Goal: Transaction & Acquisition: Download file/media

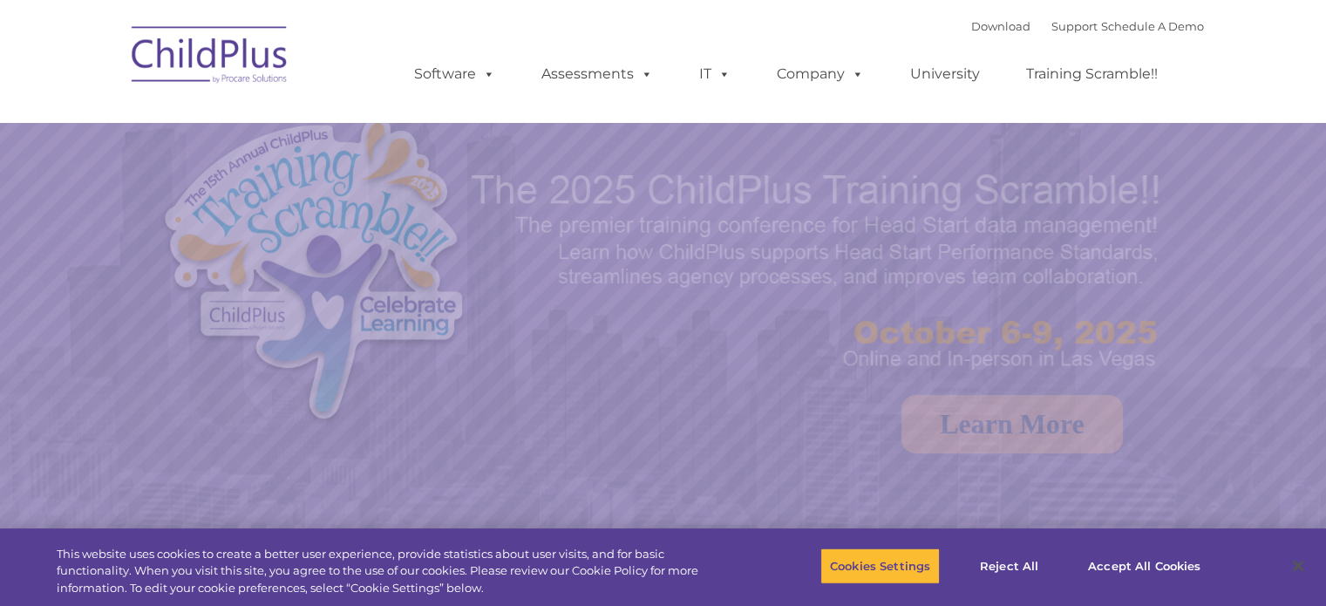
select select "MEDIUM"
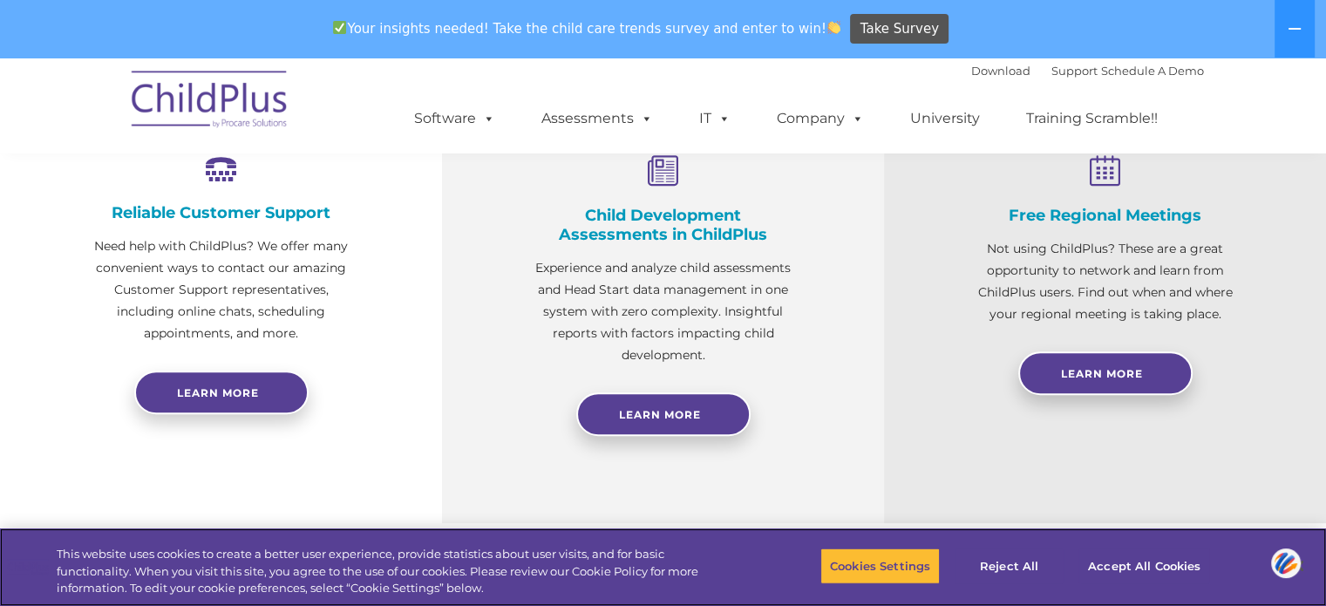
scroll to position [692, 0]
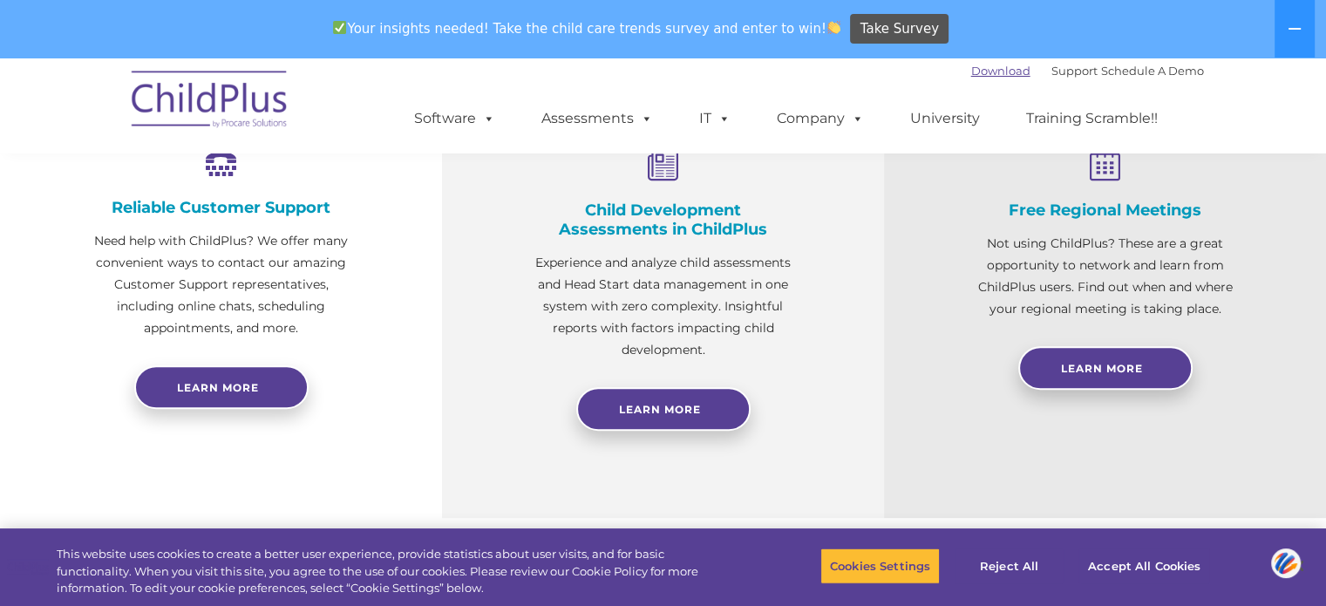
click at [976, 73] on link "Download" at bounding box center [1000, 71] width 59 height 14
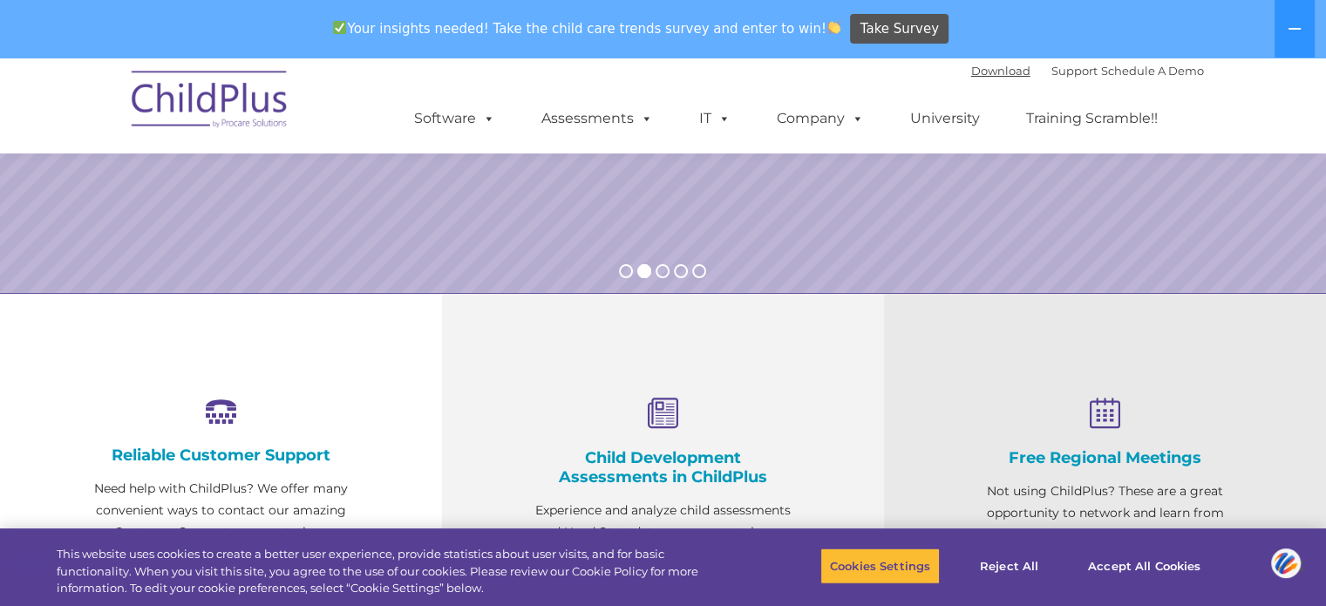
scroll to position [0, 0]
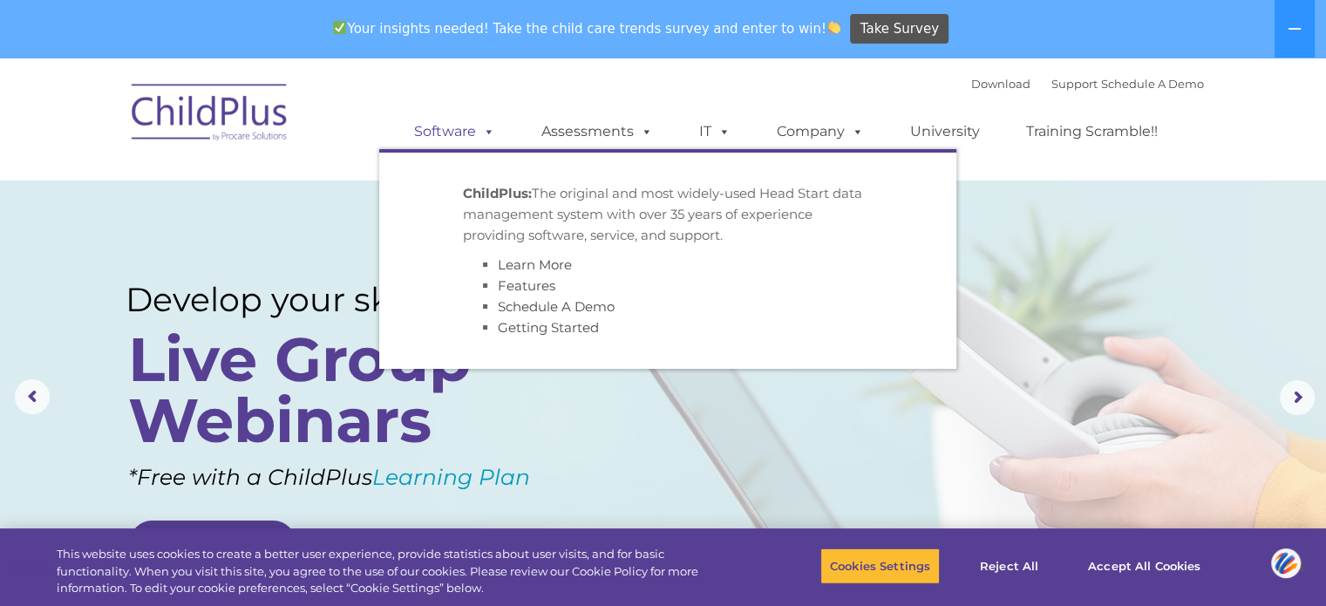
click at [451, 124] on link "Software" at bounding box center [455, 131] width 116 height 35
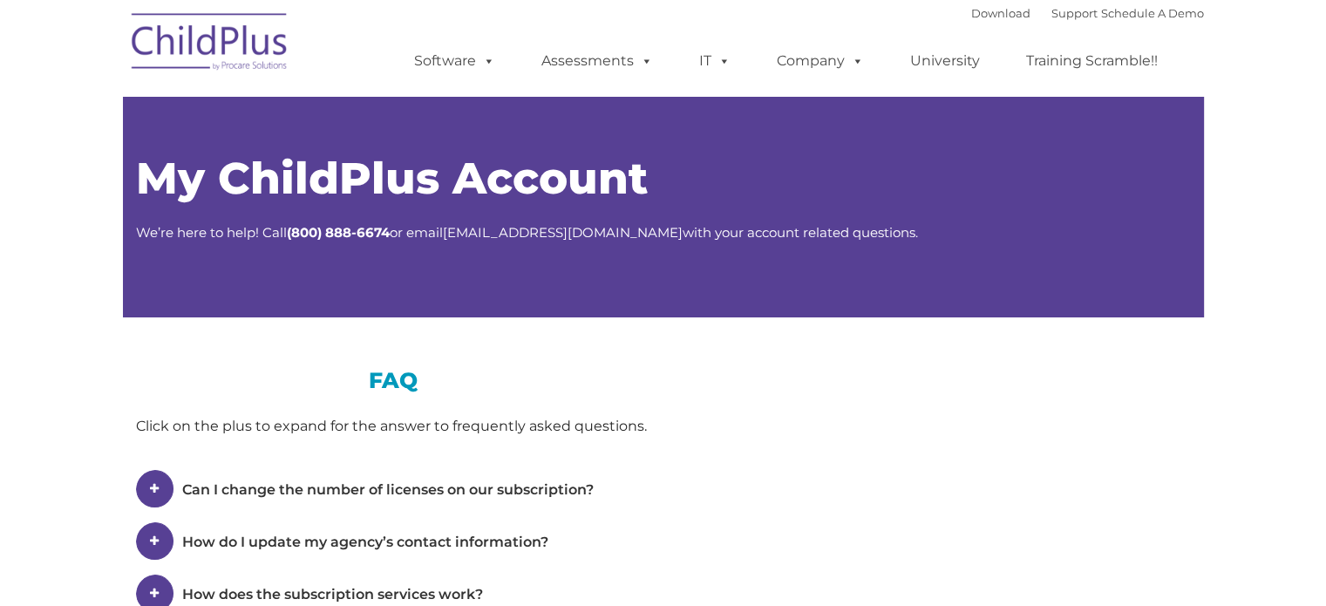
type input ""
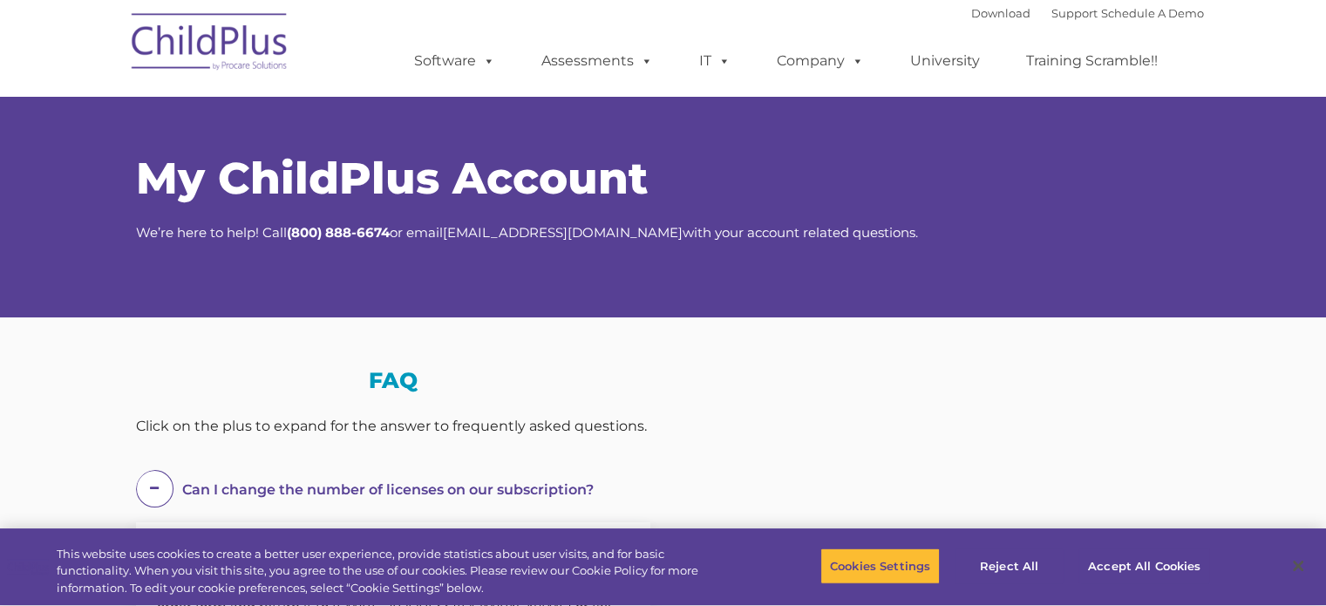
select select "MEDIUM"
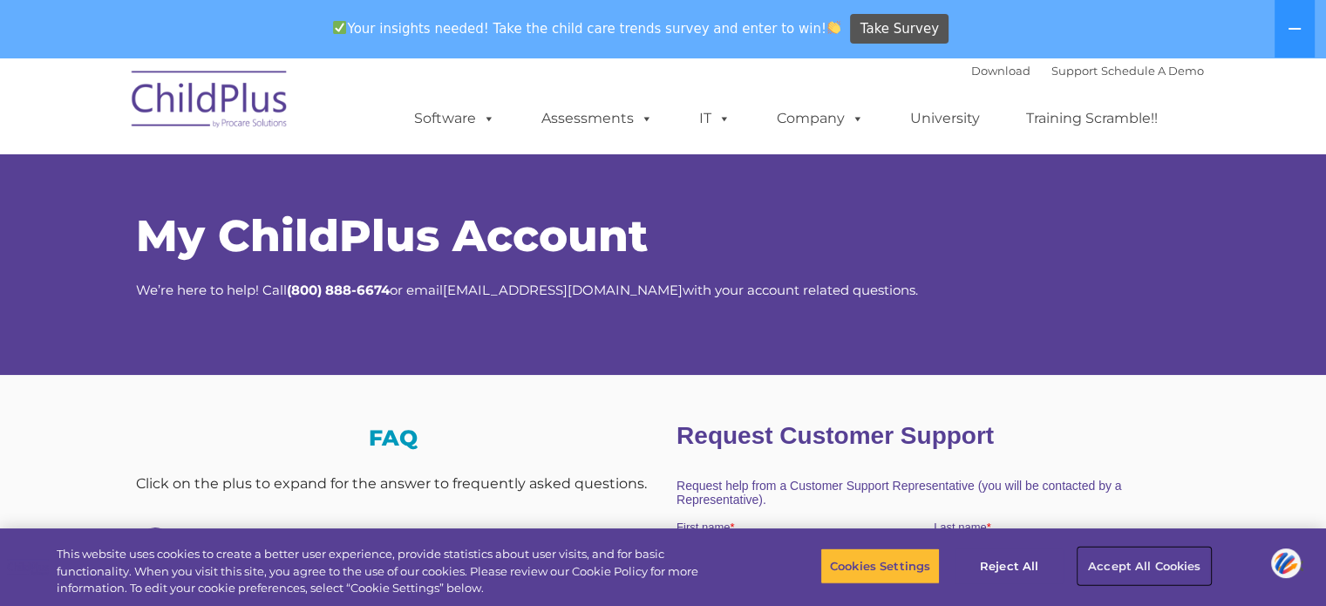
click at [1112, 568] on button "Accept All Cookies" at bounding box center [1144, 565] width 132 height 37
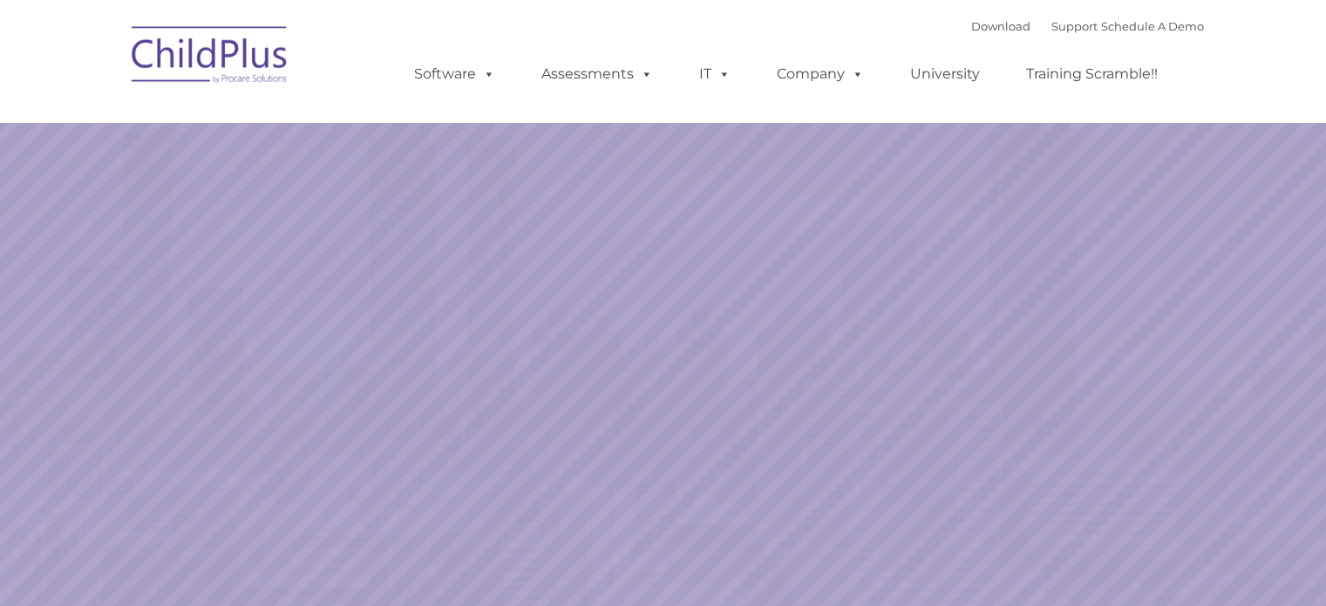
select select "MEDIUM"
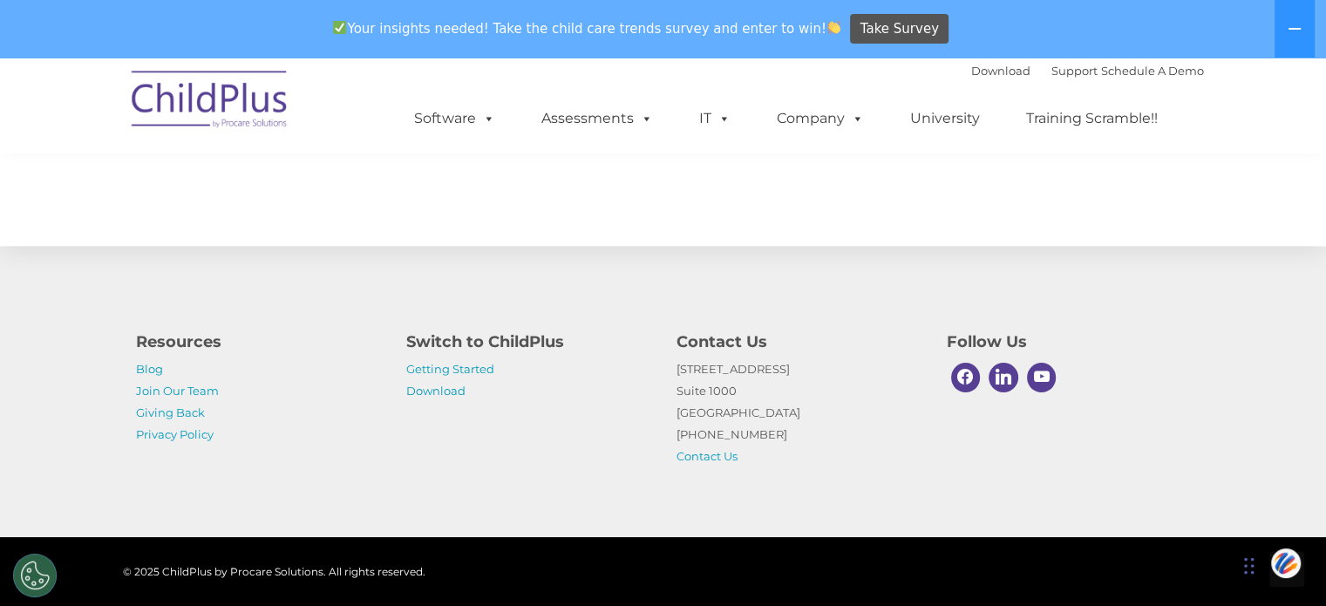
scroll to position [2028, 0]
click at [460, 365] on link "Getting Started" at bounding box center [450, 369] width 88 height 14
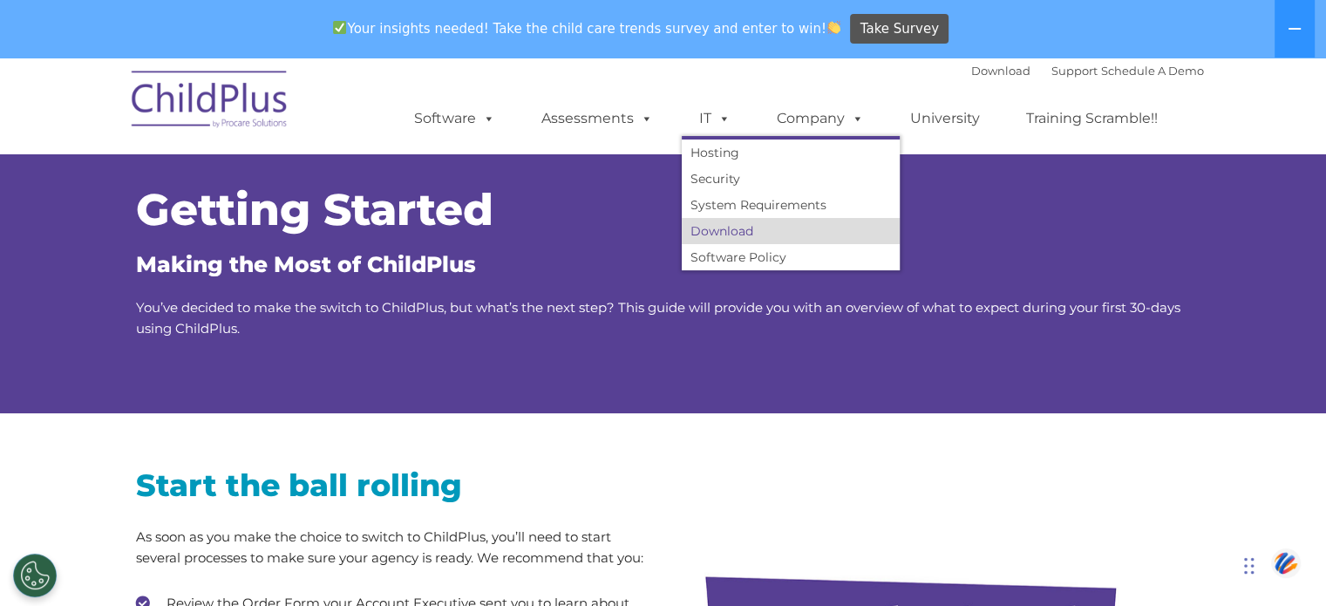
click at [718, 239] on link "Download" at bounding box center [791, 231] width 218 height 26
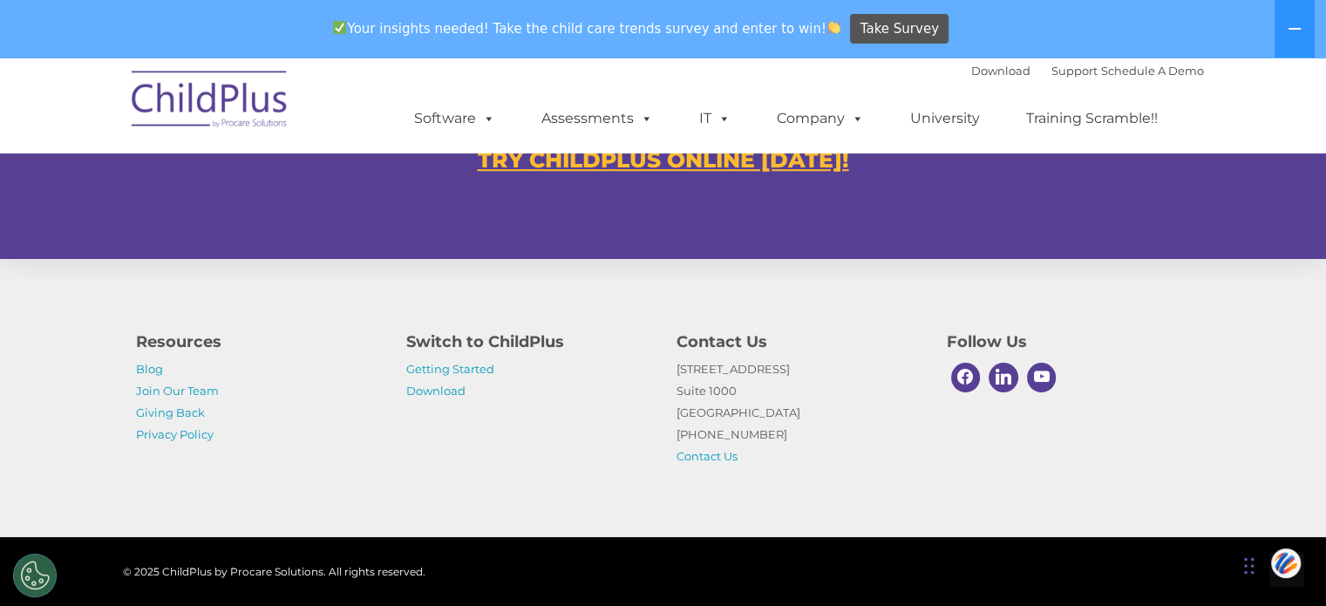
scroll to position [1193, 0]
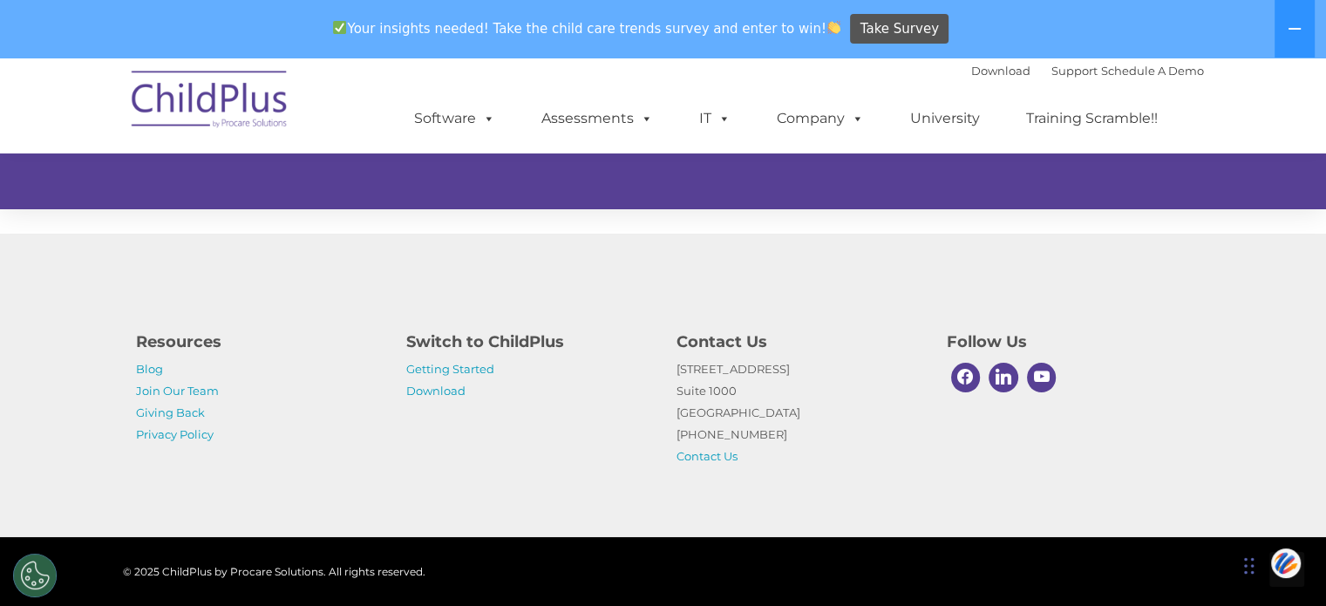
drag, startPoint x: 1338, startPoint y: 522, endPoint x: 1003, endPoint y: 546, distance: 335.6
click at [1003, 546] on div "© 2025 ChildPlus by Procare Solutions. All rights reserved." at bounding box center [663, 571] width 1326 height 69
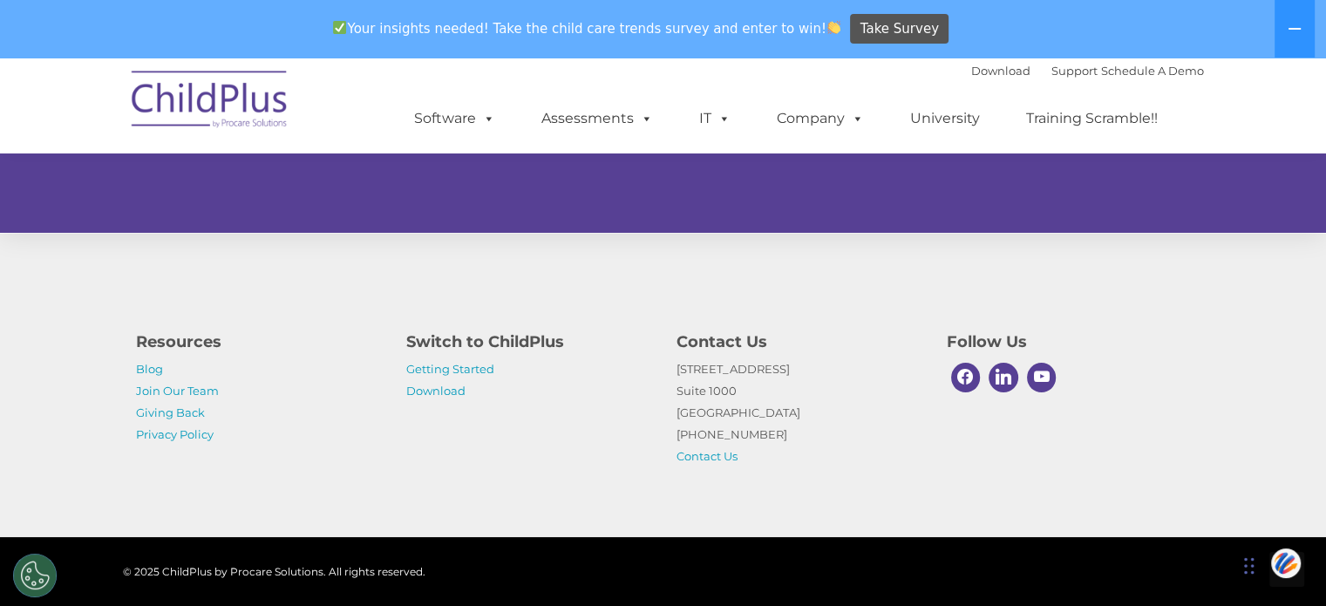
scroll to position [1148, 0]
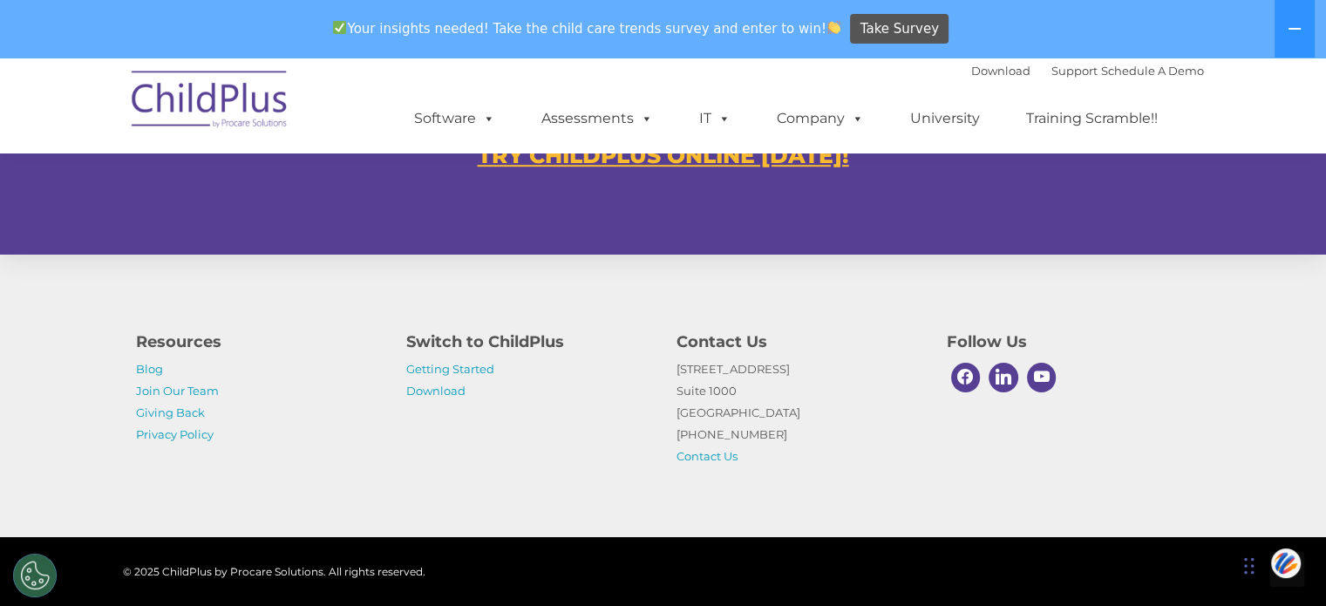
drag, startPoint x: 1317, startPoint y: 462, endPoint x: 1313, endPoint y: 470, distance: 9.0
click at [1313, 470] on div "Resources Blog Join Our Team Giving Back Privacy Policy Switch to ChildPlus Get…" at bounding box center [663, 385] width 1326 height 303
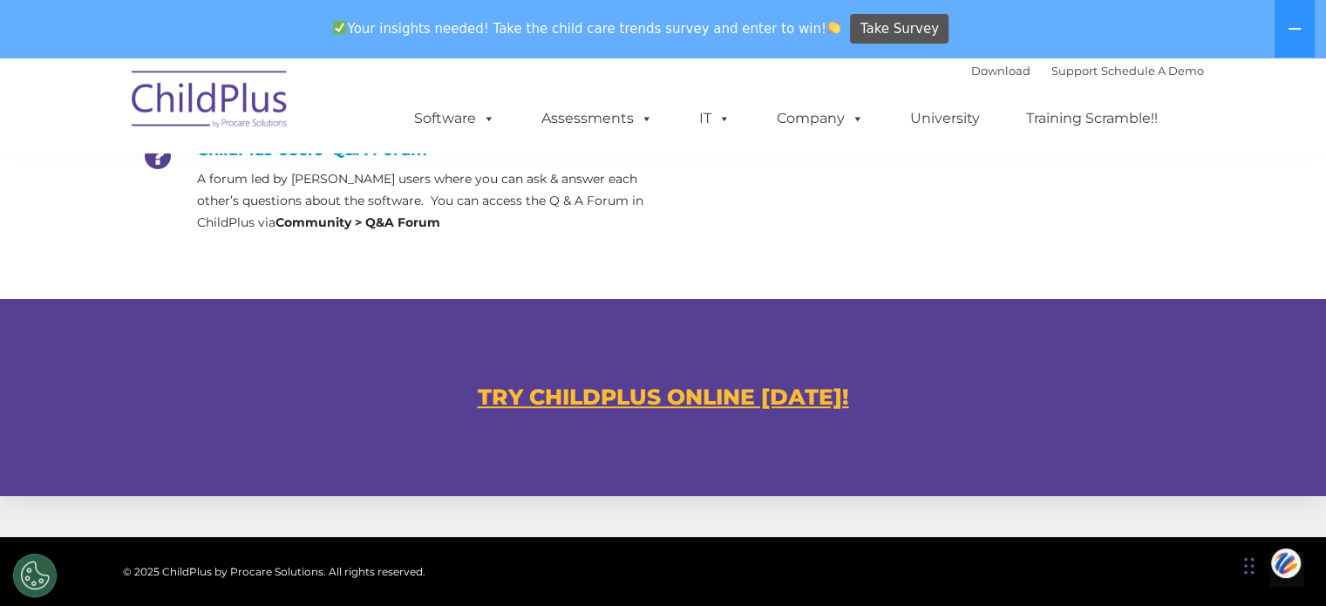
scroll to position [875, 0]
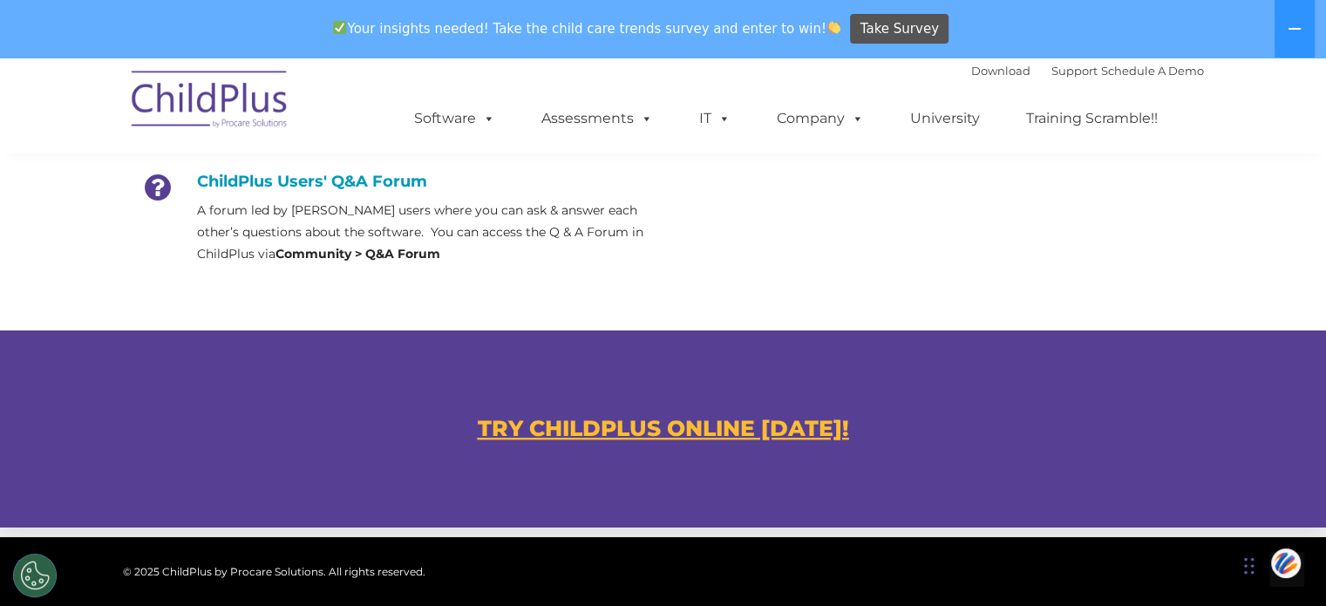
click at [760, 424] on u "TRY CHILDPLUS ONLINE TODAY!" at bounding box center [663, 428] width 371 height 26
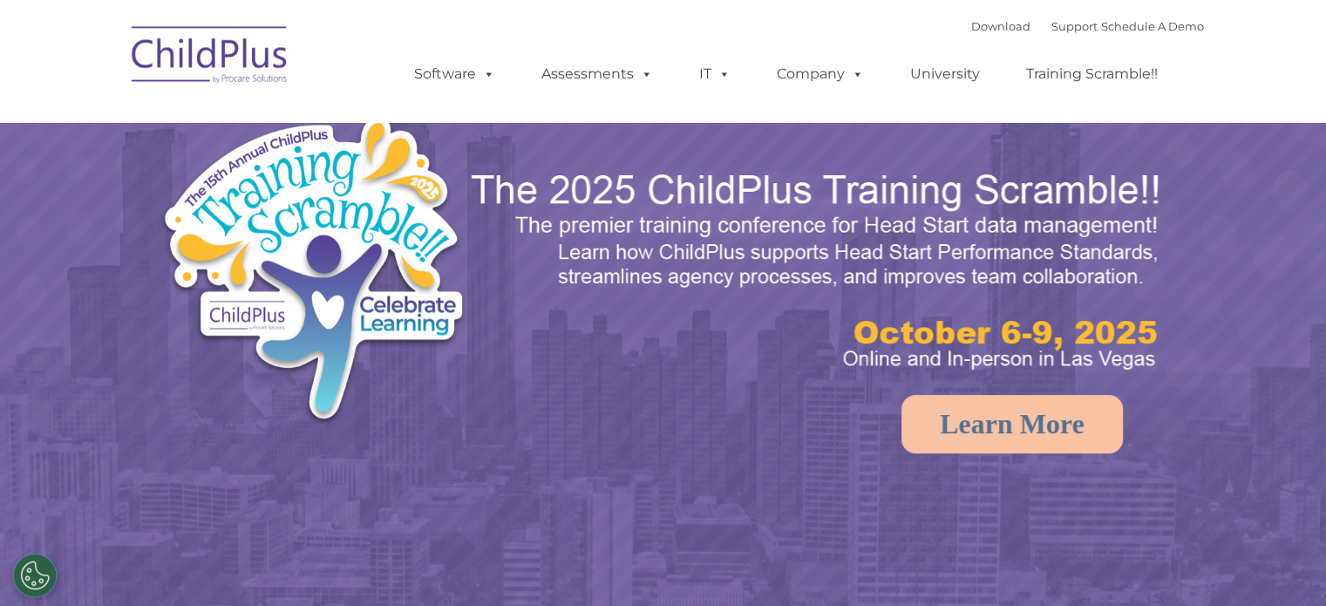
select select "MEDIUM"
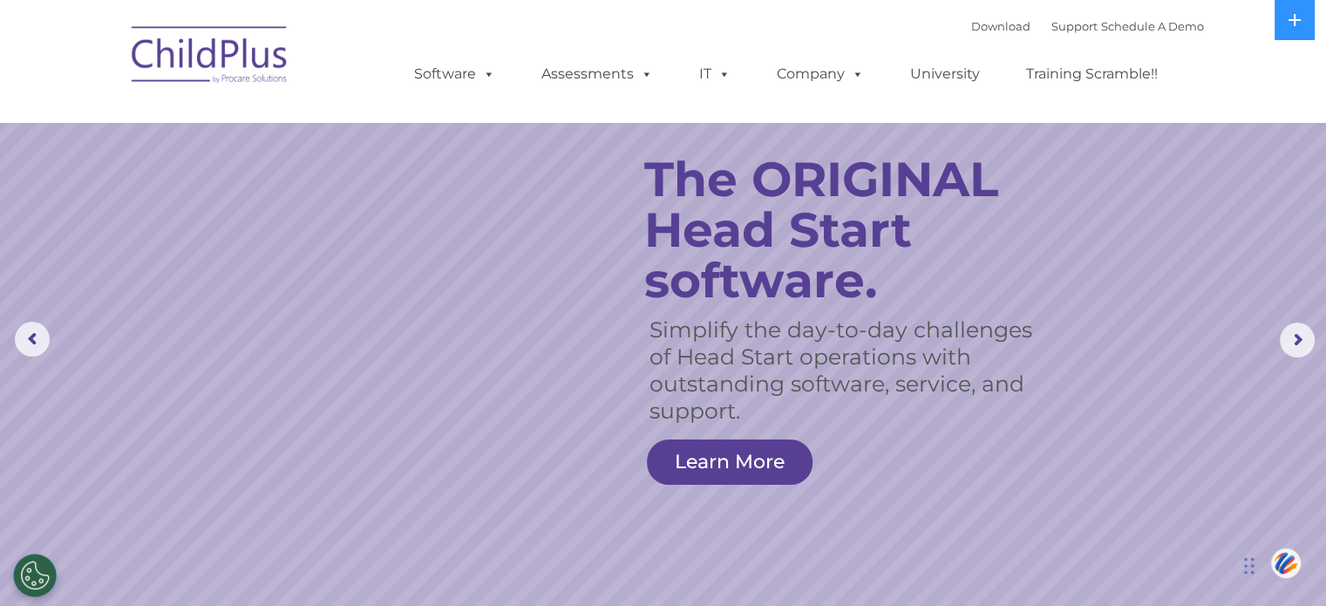
click at [971, 34] on div "Download Support | Schedule A Demo " at bounding box center [1087, 26] width 233 height 26
click at [971, 22] on link "Download" at bounding box center [1000, 26] width 59 height 14
